Goal: Information Seeking & Learning: Understand process/instructions

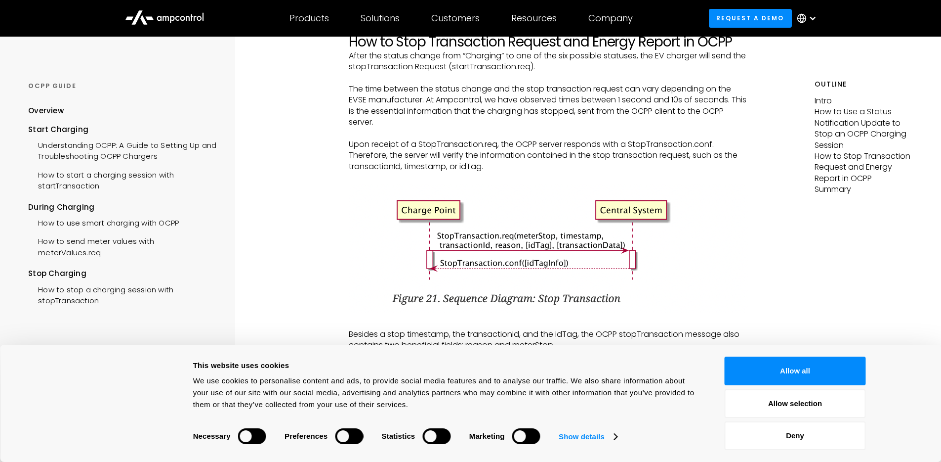
scroll to position [1742, 0]
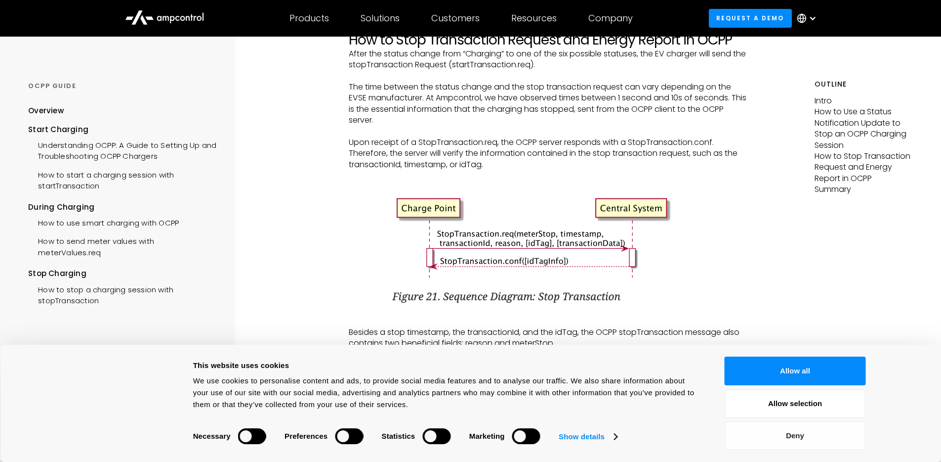
click at [798, 445] on button "Deny" at bounding box center [795, 435] width 141 height 29
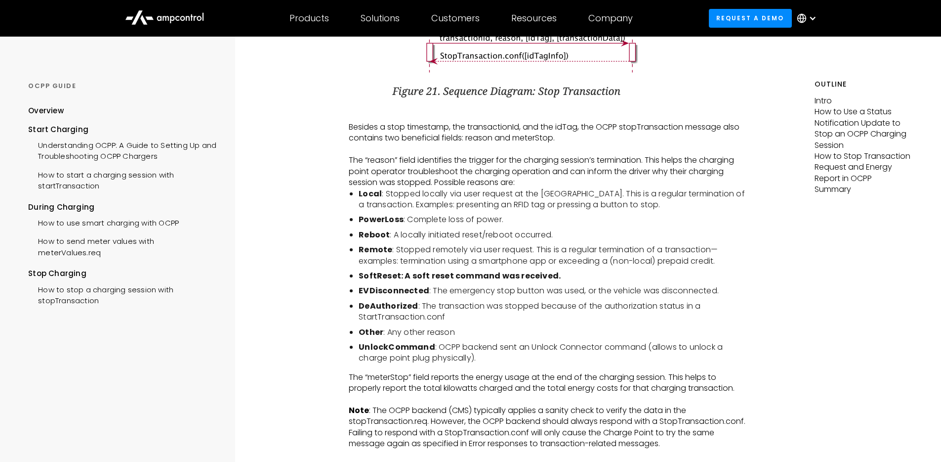
scroll to position [1948, 0]
click at [611, 252] on ul "Local : Stopped locally via user request at the [GEOGRAPHIC_DATA]. This is a re…" at bounding box center [548, 274] width 399 height 175
click at [602, 236] on ul "Local : Stopped locally via user request at the [GEOGRAPHIC_DATA]. This is a re…" at bounding box center [548, 274] width 399 height 175
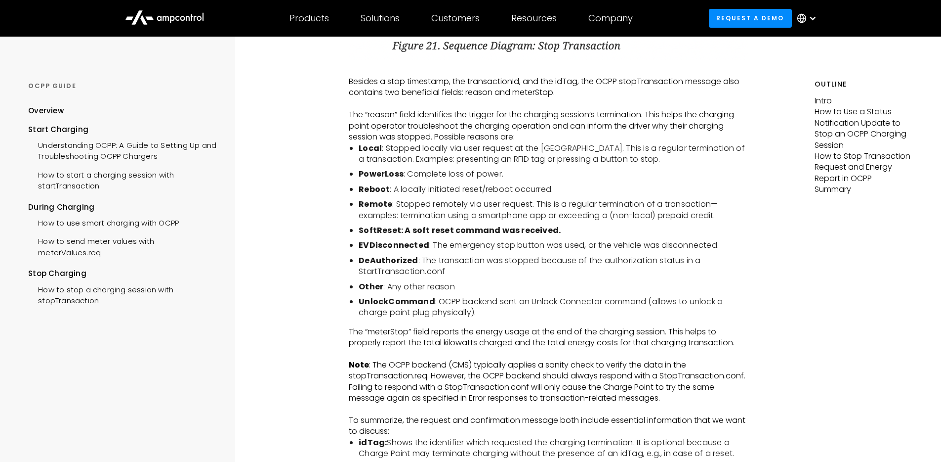
scroll to position [1951, 0]
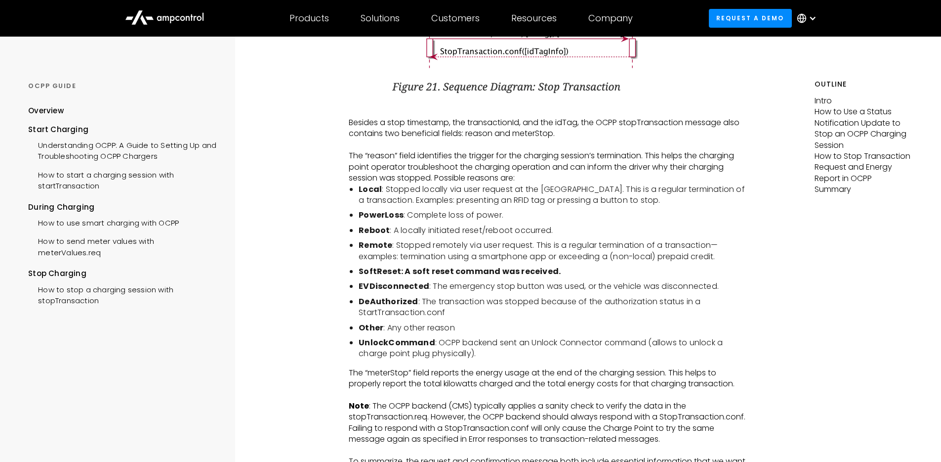
click at [602, 236] on li "Reboot : A locally initiated reset/reboot occurred." at bounding box center [553, 230] width 389 height 11
click at [592, 236] on li "Reboot : A locally initiated reset/reboot occurred." at bounding box center [553, 230] width 389 height 11
click at [377, 219] on ul "Local : Stopped locally via user request at the [GEOGRAPHIC_DATA]. This is a re…" at bounding box center [548, 271] width 399 height 175
click at [376, 195] on strong "Local" at bounding box center [370, 188] width 23 height 11
drag, startPoint x: 388, startPoint y: 241, endPoint x: 361, endPoint y: 240, distance: 27.2
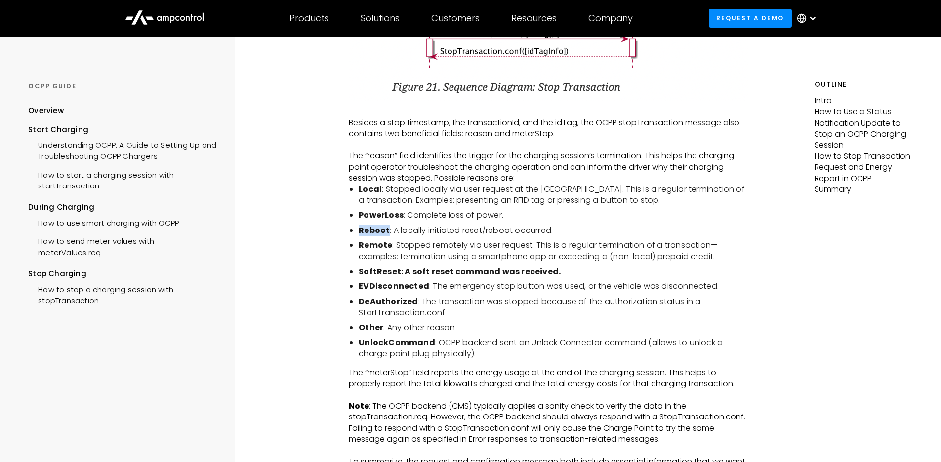
click at [361, 236] on li "Reboot : A locally initiated reset/reboot occurred." at bounding box center [553, 230] width 389 height 11
copy strong "Reboot"
click at [358, 239] on ul "Local : Stopped locally via user request at the [GEOGRAPHIC_DATA]. This is a re…" at bounding box center [548, 271] width 399 height 175
drag, startPoint x: 360, startPoint y: 240, endPoint x: 387, endPoint y: 241, distance: 27.7
click at [387, 236] on li "Reboot : A locally initiated reset/reboot occurred." at bounding box center [553, 230] width 389 height 11
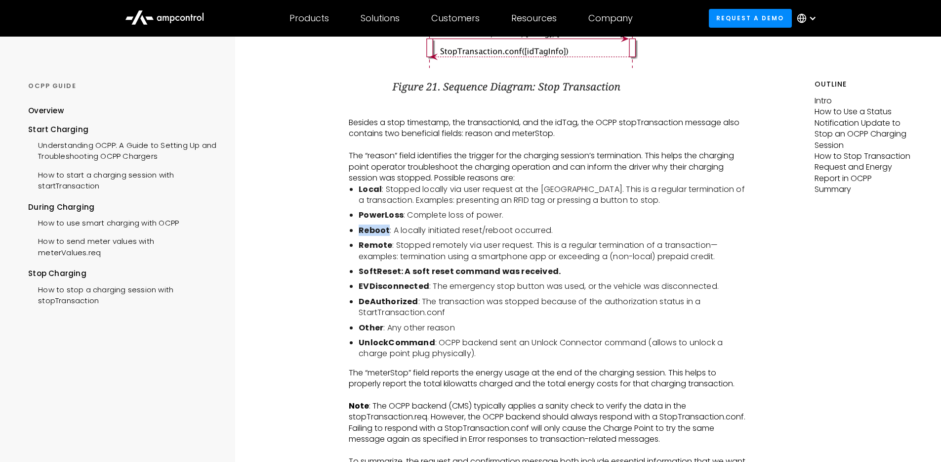
copy strong "Reboot"
drag, startPoint x: 359, startPoint y: 257, endPoint x: 389, endPoint y: 254, distance: 30.2
click at [389, 251] on strong "Remote" at bounding box center [376, 244] width 34 height 11
copy strong "Remote"
drag, startPoint x: 362, startPoint y: 279, endPoint x: 376, endPoint y: 279, distance: 14.3
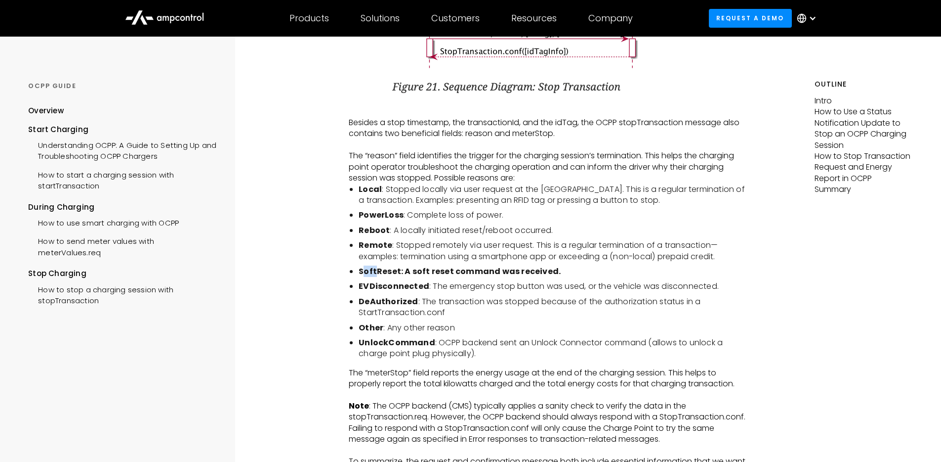
click at [376, 277] on strong "SoftReset: A soft reset command was received." at bounding box center [460, 270] width 202 height 11
drag, startPoint x: 359, startPoint y: 281, endPoint x: 399, endPoint y: 282, distance: 40.0
click at [399, 277] on strong "SoftReset: A soft reset command was received." at bounding box center [460, 270] width 202 height 11
copy strong "SoftReset"
drag, startPoint x: 385, startPoint y: 294, endPoint x: 424, endPoint y: 296, distance: 39.6
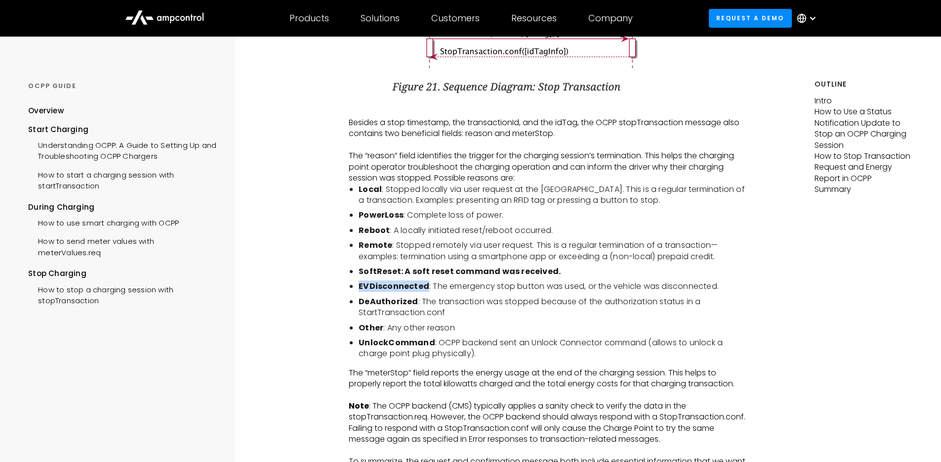
click at [424, 292] on strong "EVDisconnected" at bounding box center [394, 285] width 71 height 11
copy strong "EVDisconnected"
drag, startPoint x: 359, startPoint y: 312, endPoint x: 414, endPoint y: 308, distance: 55.0
click at [414, 307] on strong "DeAuthorized" at bounding box center [388, 300] width 59 height 11
copy strong "DeAuthorized"
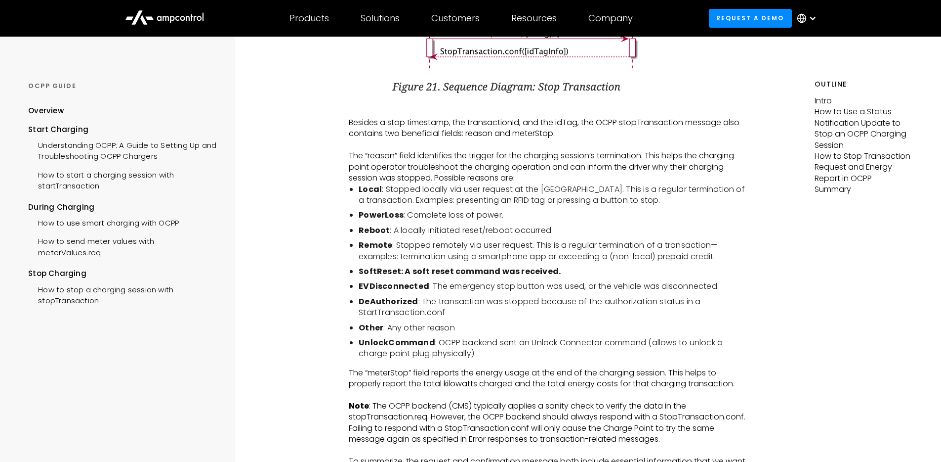
drag, startPoint x: 360, startPoint y: 349, endPoint x: 420, endPoint y: 346, distance: 60.4
click at [420, 346] on ul "Local : Stopped locally via user request at the [GEOGRAPHIC_DATA]. This is a re…" at bounding box center [548, 271] width 399 height 175
click at [420, 348] on strong "UnlockCommand" at bounding box center [397, 341] width 77 height 11
copy strong "UnlockCommand"
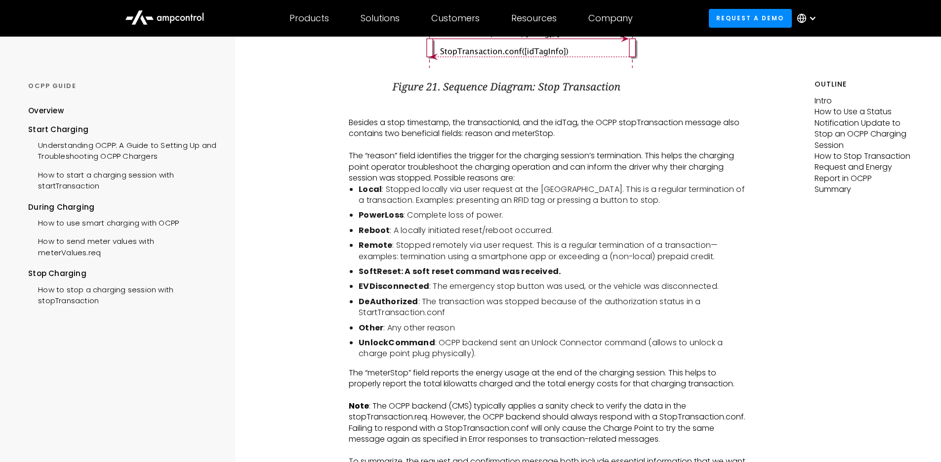
click at [423, 277] on strong "SoftReset: A soft reset command was received." at bounding box center [460, 270] width 202 height 11
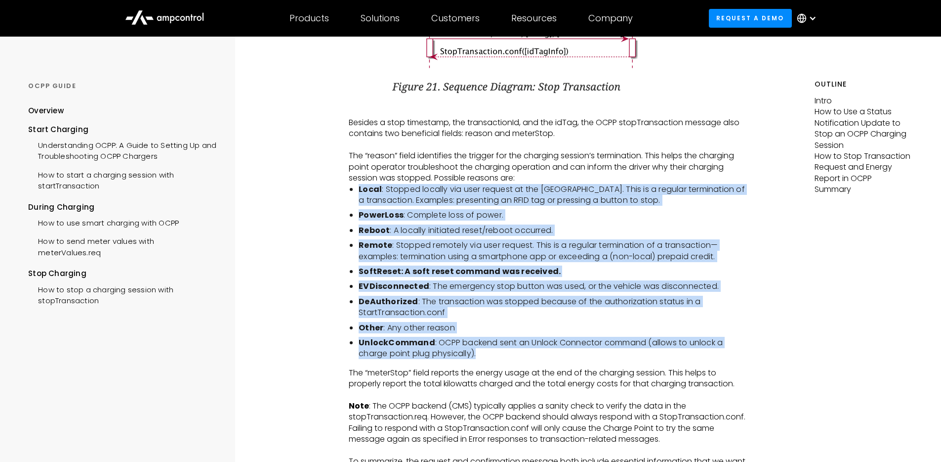
drag, startPoint x: 346, startPoint y: 199, endPoint x: 569, endPoint y: 367, distance: 278.7
copy ul "Local : Stopped locally via user request at the [GEOGRAPHIC_DATA]. This is a re…"
